Goal: Obtain resource: Obtain resource

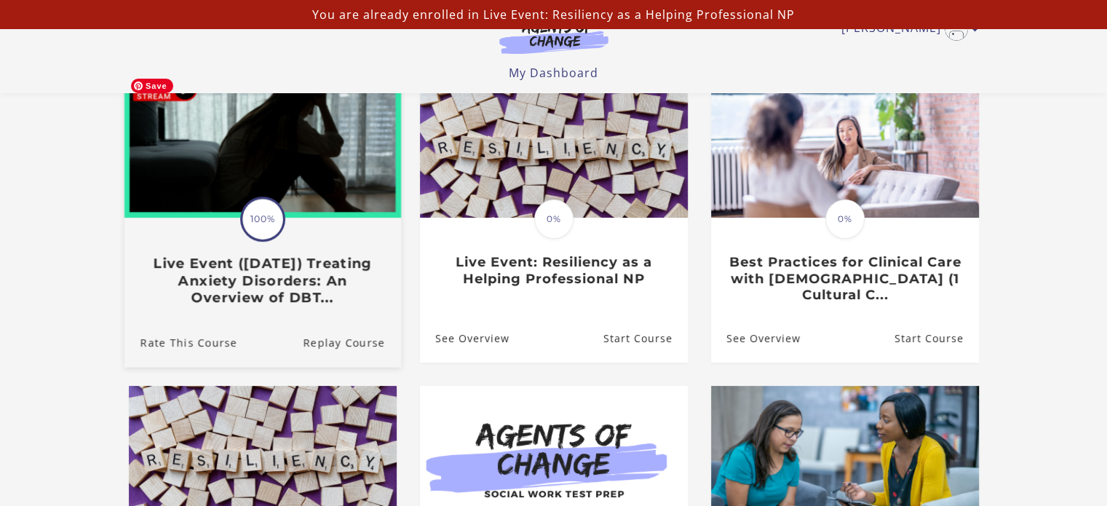
scroll to position [146, 0]
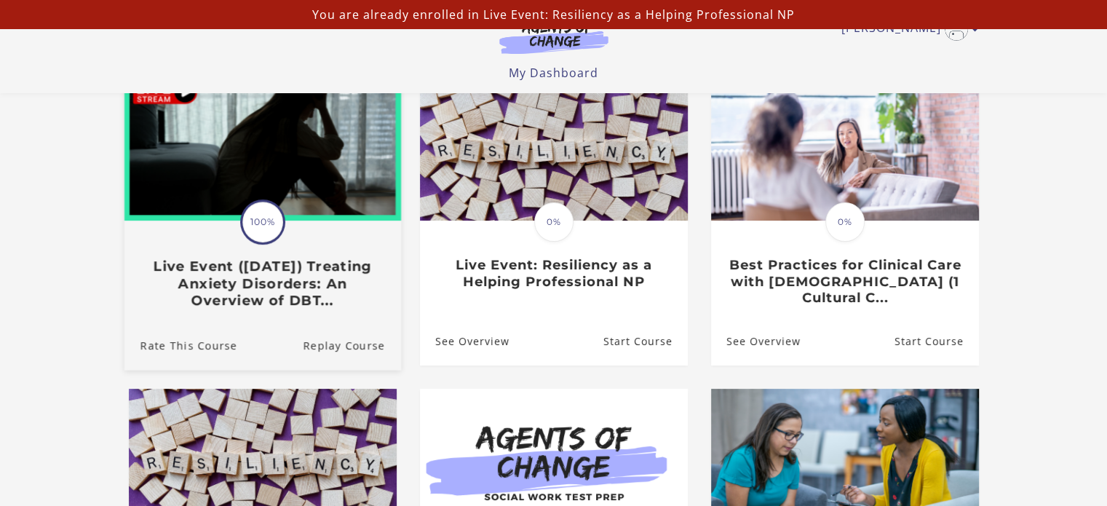
click at [259, 291] on h3 "Live Event (8/22/25) Treating Anxiety Disorders: An Overview of DBT..." at bounding box center [262, 283] width 244 height 51
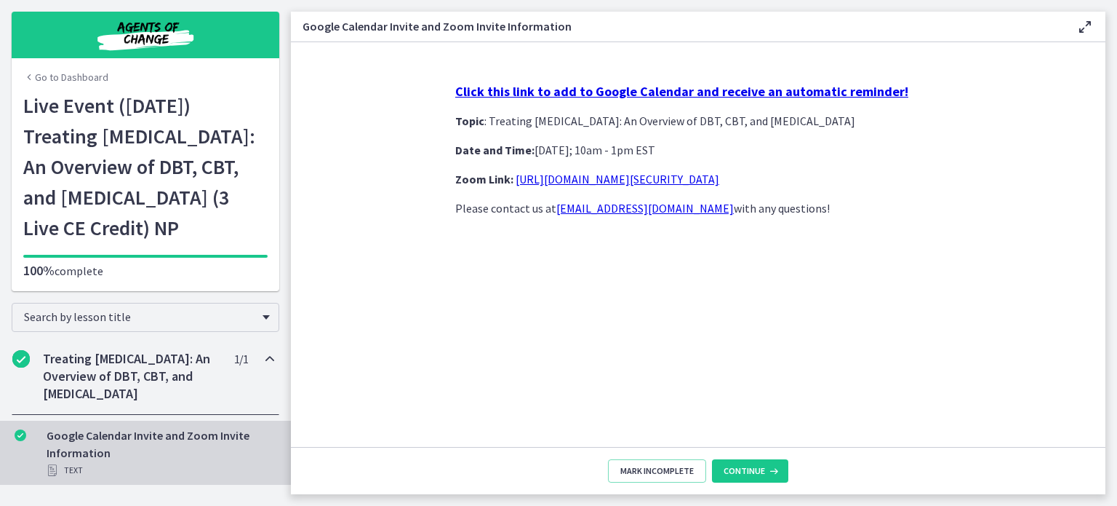
click at [109, 402] on h2 "Treating [MEDICAL_DATA]: An Overview of DBT, CBT, and [MEDICAL_DATA]" at bounding box center [132, 376] width 178 height 52
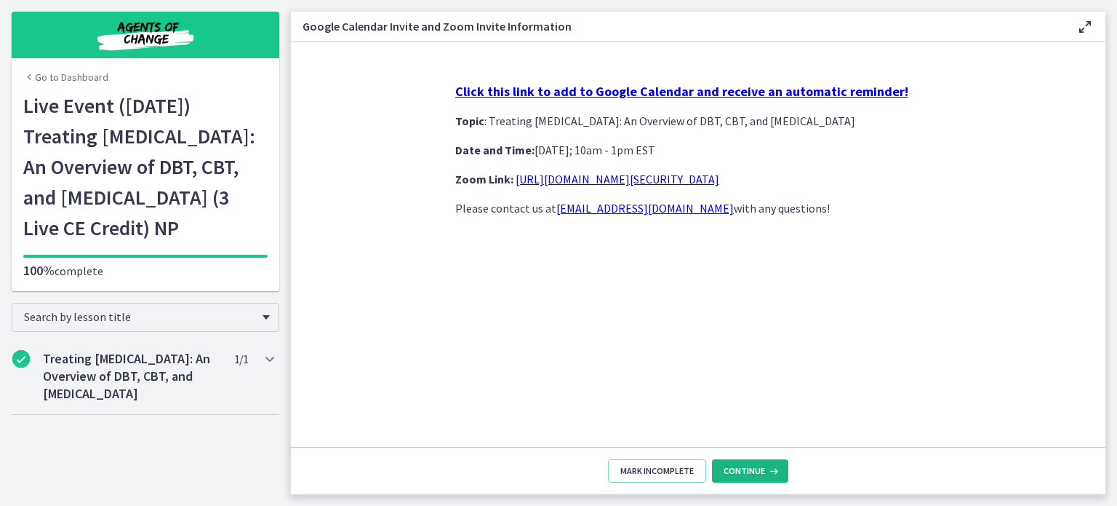
click at [730, 474] on span "Continue" at bounding box center [744, 471] width 41 height 12
click at [738, 471] on span "Continue" at bounding box center [744, 471] width 41 height 12
click at [700, 335] on div "Click this link to add to Google Calendar and receive an automatic reminder! To…" at bounding box center [698, 258] width 509 height 375
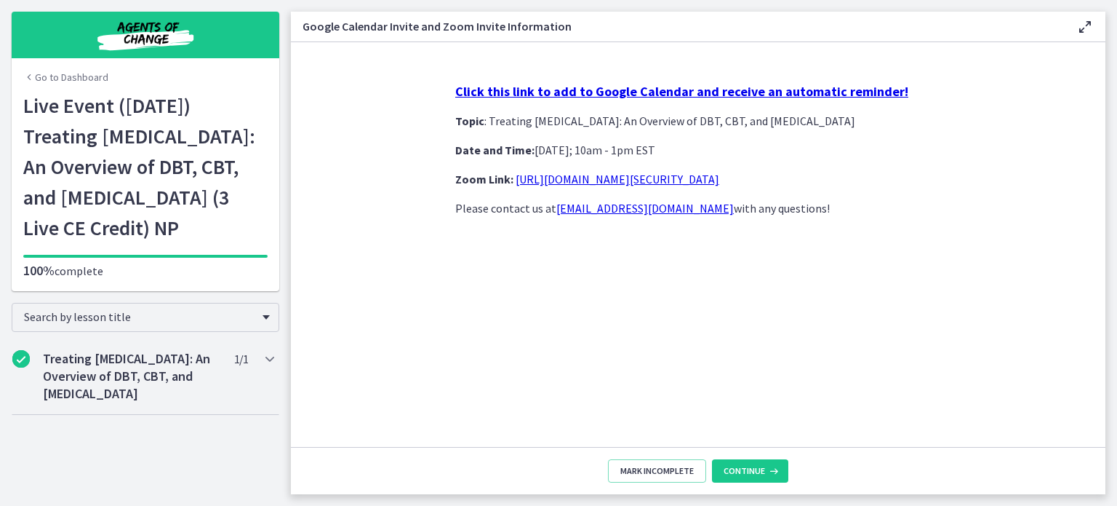
click at [606, 211] on link "[EMAIL_ADDRESS][DOMAIN_NAME]" at bounding box center [646, 208] width 178 height 15
click at [614, 206] on link "[EMAIL_ADDRESS][DOMAIN_NAME]" at bounding box center [646, 208] width 178 height 15
click at [614, 207] on link "[EMAIL_ADDRESS][DOMAIN_NAME]" at bounding box center [646, 208] width 178 height 15
click at [613, 208] on link "[EMAIL_ADDRESS][DOMAIN_NAME]" at bounding box center [646, 208] width 178 height 15
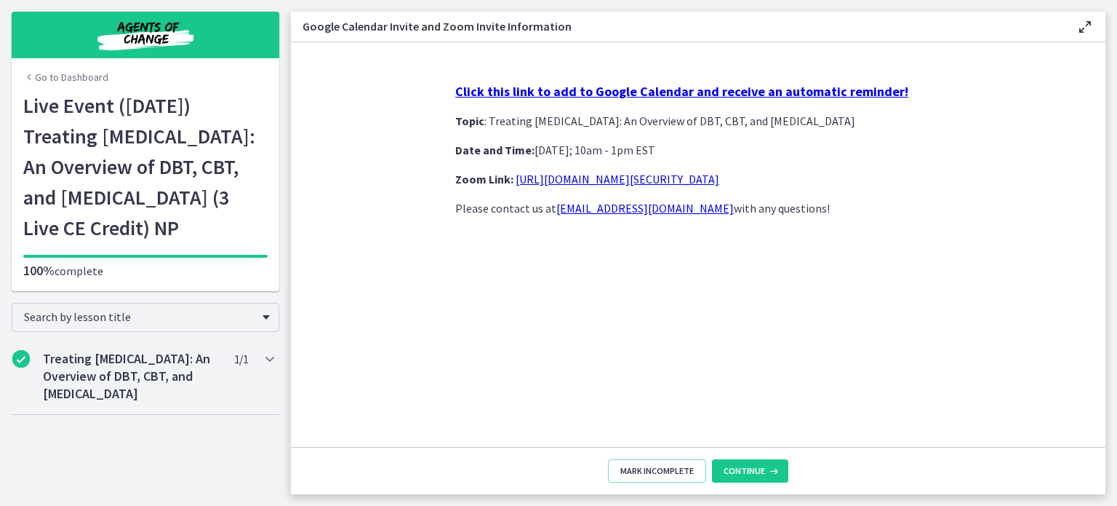
click at [613, 208] on link "[EMAIL_ADDRESS][DOMAIN_NAME]" at bounding box center [646, 208] width 178 height 15
click at [1083, 28] on icon at bounding box center [1085, 26] width 17 height 17
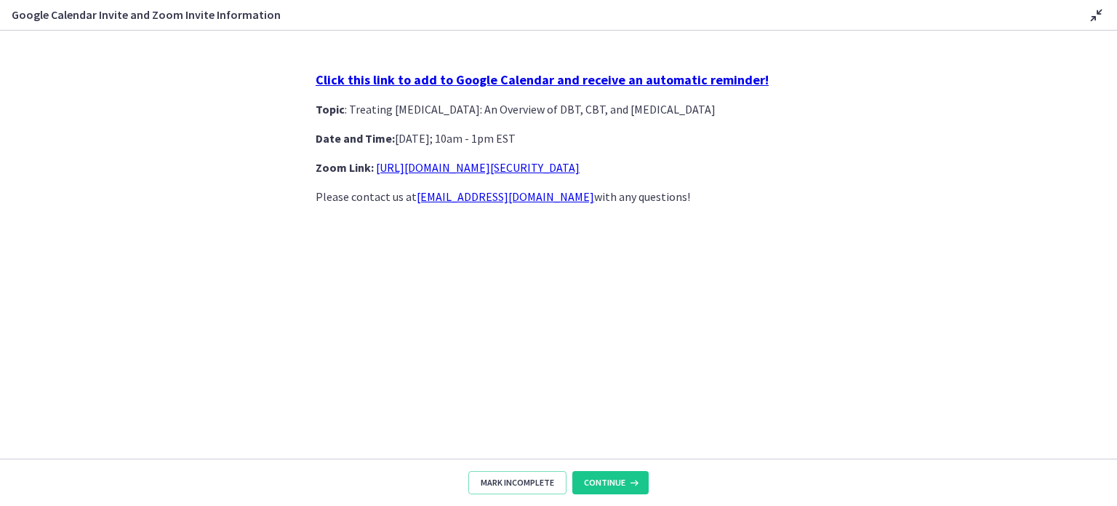
click at [493, 203] on link "[EMAIL_ADDRESS][DOMAIN_NAME]" at bounding box center [506, 196] width 178 height 15
click at [493, 201] on link "[EMAIL_ADDRESS][DOMAIN_NAME]" at bounding box center [506, 196] width 178 height 15
click at [493, 199] on link "[EMAIL_ADDRESS][DOMAIN_NAME]" at bounding box center [506, 196] width 178 height 15
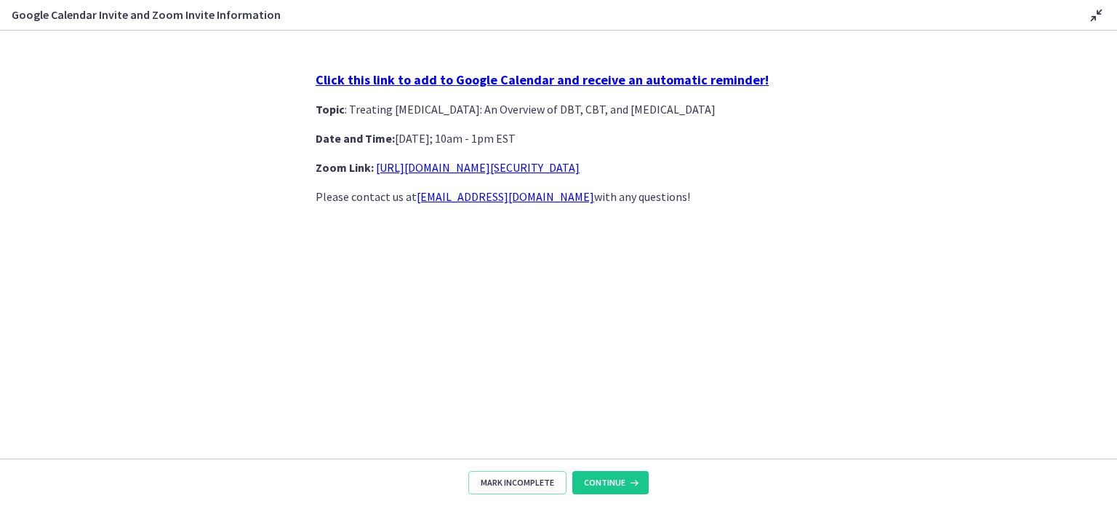
click at [514, 197] on link "[EMAIL_ADDRESS][DOMAIN_NAME]" at bounding box center [506, 196] width 178 height 15
click at [509, 200] on link "[EMAIL_ADDRESS][DOMAIN_NAME]" at bounding box center [506, 196] width 178 height 15
drag, startPoint x: 308, startPoint y: 113, endPoint x: 858, endPoint y: 107, distance: 550.8
click at [858, 107] on section "Click this link to add to Google Calendar and receive an automatic reminder! To…" at bounding box center [558, 245] width 1117 height 428
copy p "Topic : Treating [MEDICAL_DATA]: An Overview of DBT, CBT, and [MEDICAL_DATA]"
